Goal: Information Seeking & Learning: Learn about a topic

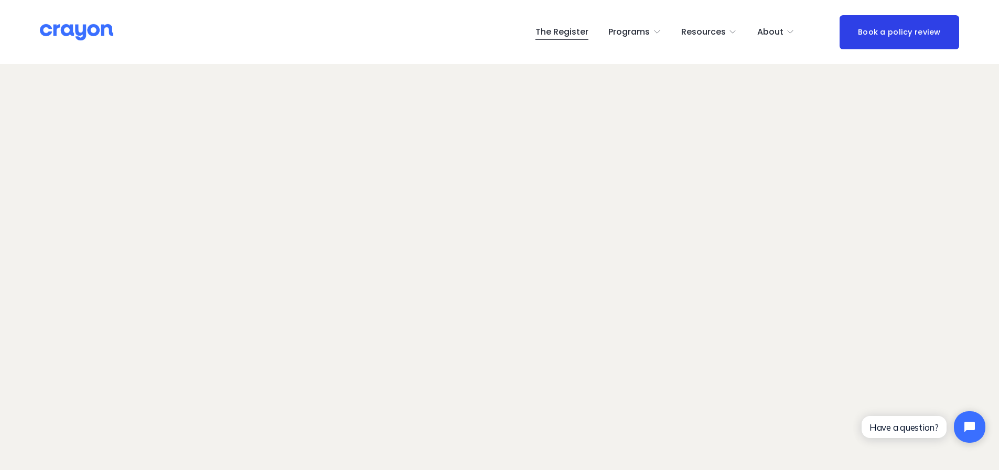
click at [0, 0] on span "Nest: Baby Prep" at bounding box center [0, 0] width 0 height 0
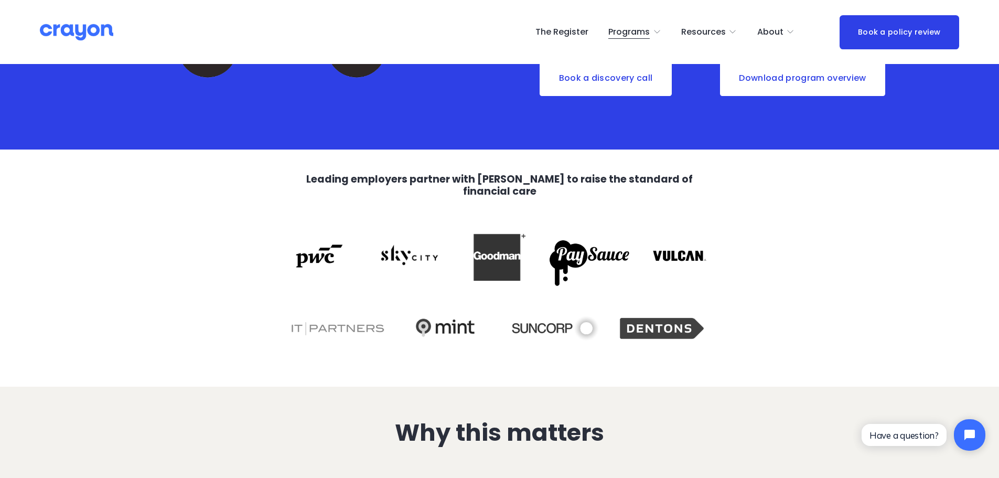
scroll to position [420, 0]
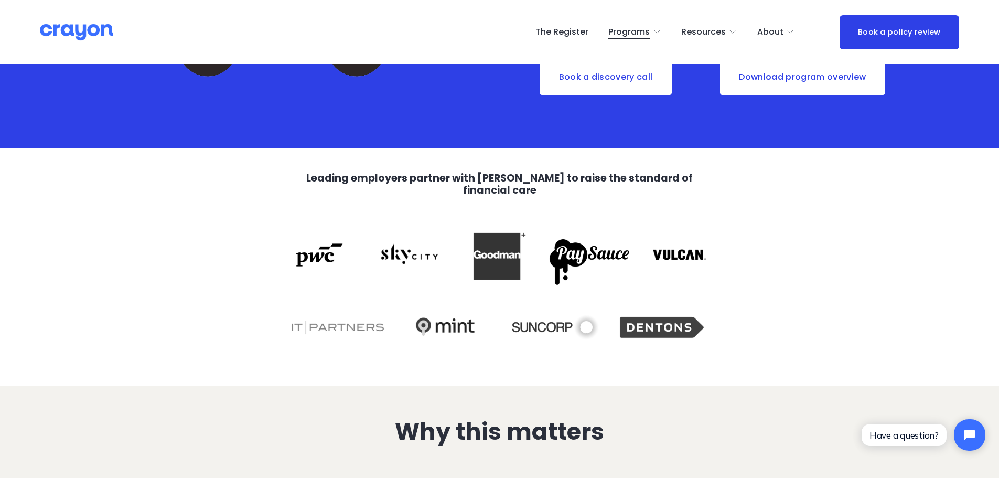
click at [571, 30] on link "The Register" at bounding box center [562, 32] width 53 height 17
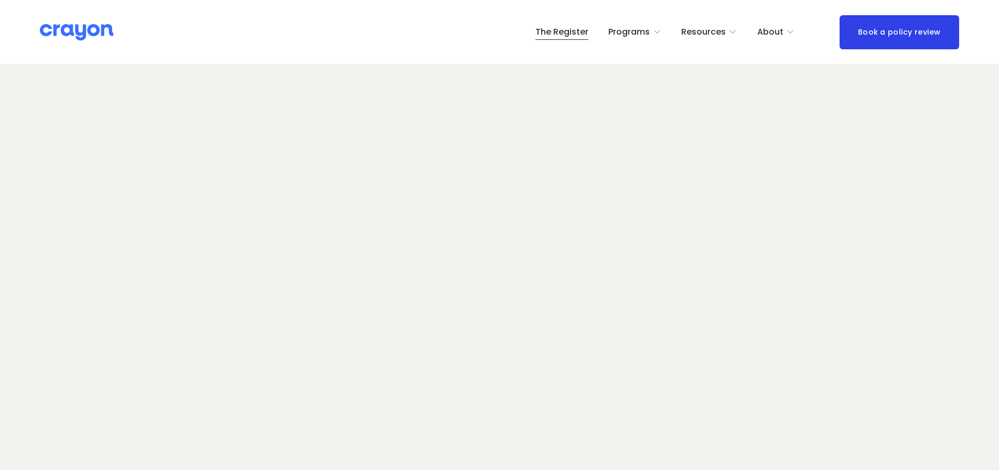
click at [0, 0] on span "Newsroom" at bounding box center [0, 0] width 0 height 0
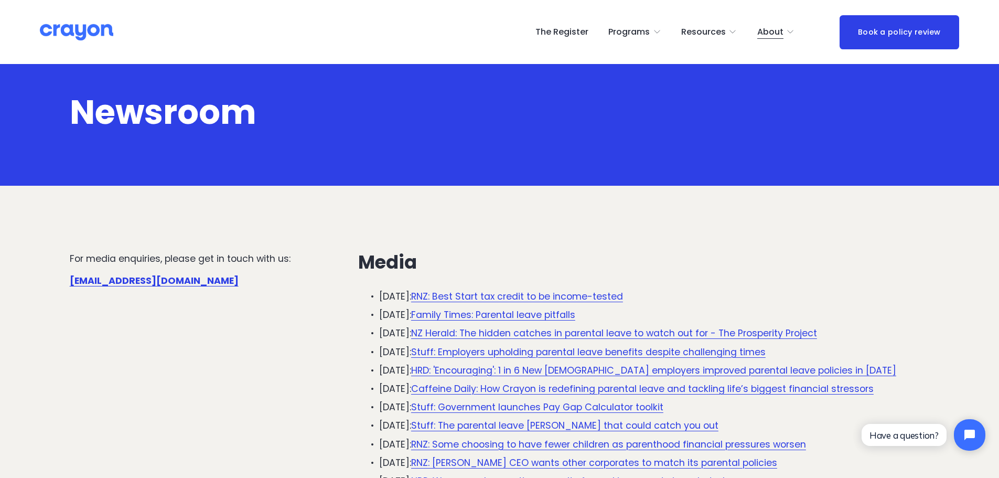
click at [543, 295] on link "RNZ: Best Start tax credit to be income-tested" at bounding box center [517, 296] width 212 height 13
click at [488, 318] on link "Family Times: Parental leave pitfalls" at bounding box center [493, 314] width 164 height 13
click at [63, 22] on div "The Register Programs Pulse: Annual Financial Health Check" at bounding box center [500, 32] width 920 height 34
click at [63, 26] on img at bounding box center [76, 32] width 73 height 18
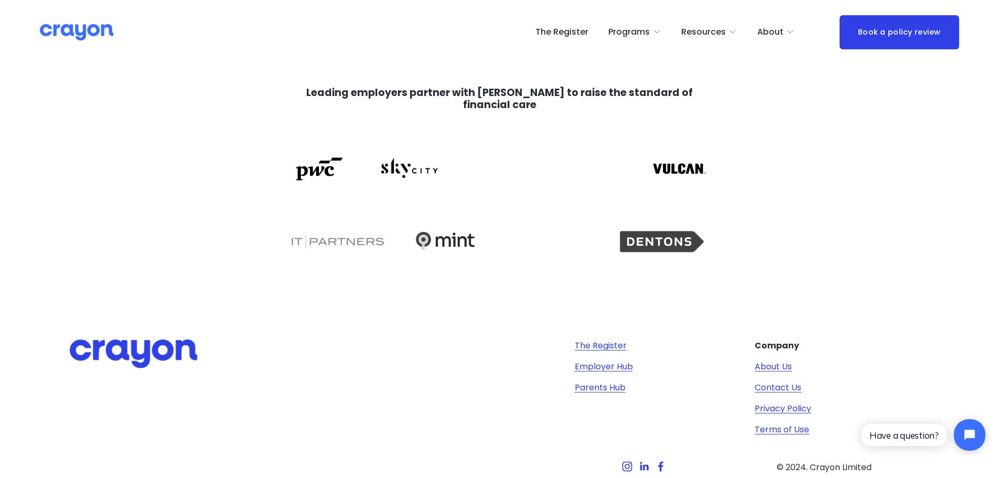
scroll to position [2235, 0]
